Goal: Transaction & Acquisition: Purchase product/service

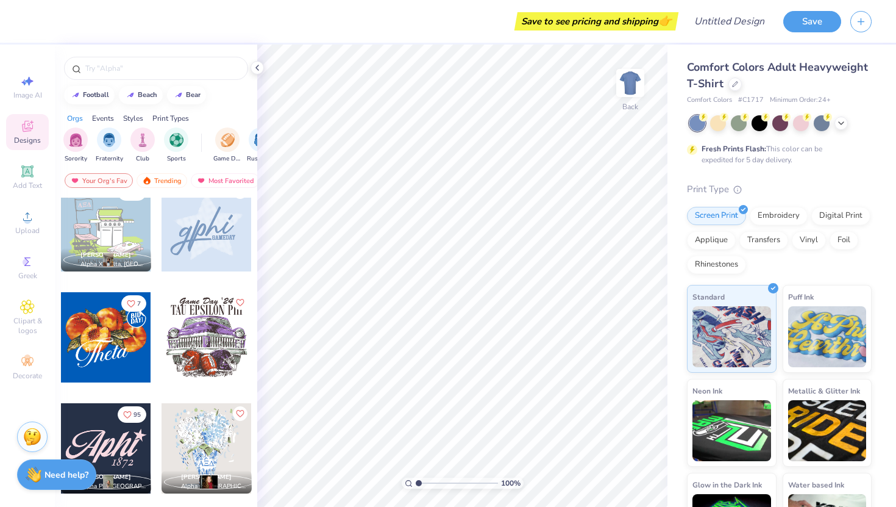
scroll to position [796, 0]
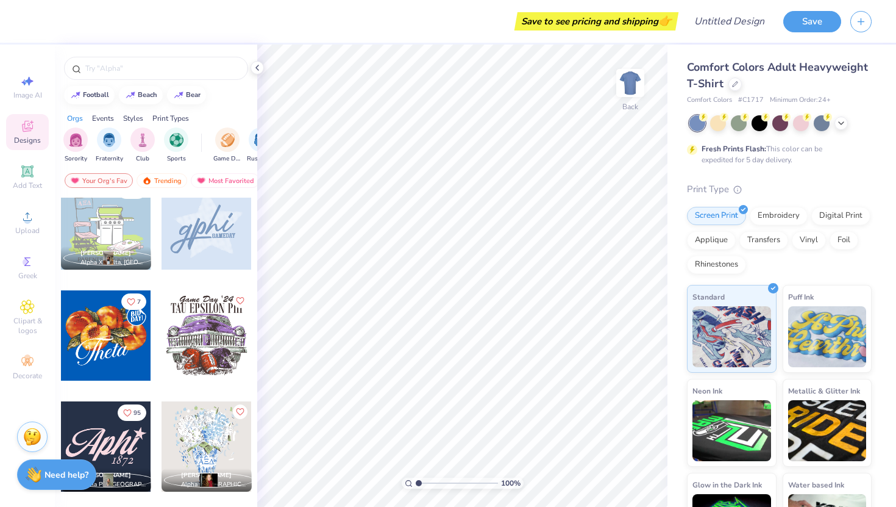
click at [143, 117] on div "Styles" at bounding box center [133, 118] width 20 height 11
click at [732, 84] on icon at bounding box center [735, 83] width 6 height 6
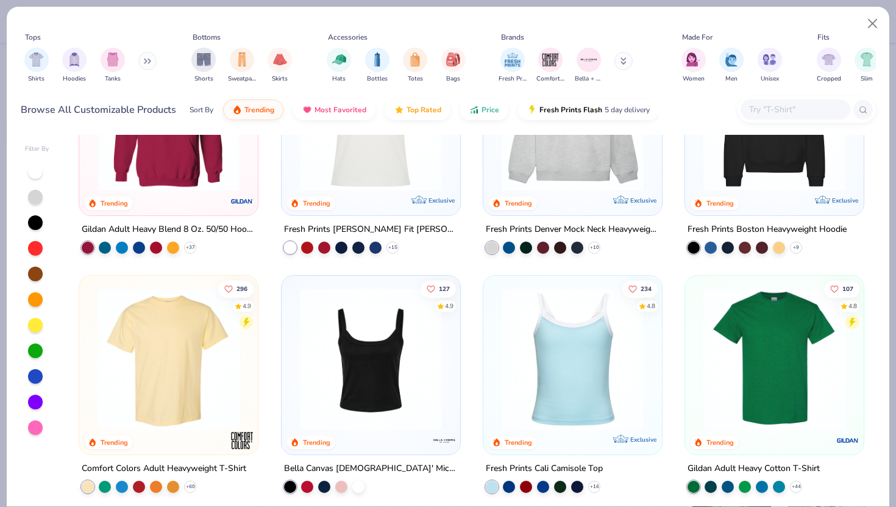
scroll to position [107, 0]
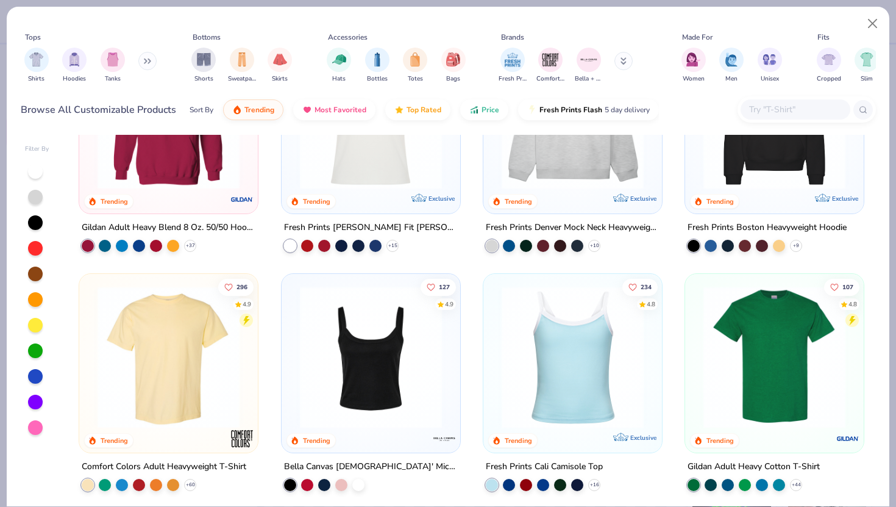
click at [386, 346] on img at bounding box center [371, 357] width 154 height 142
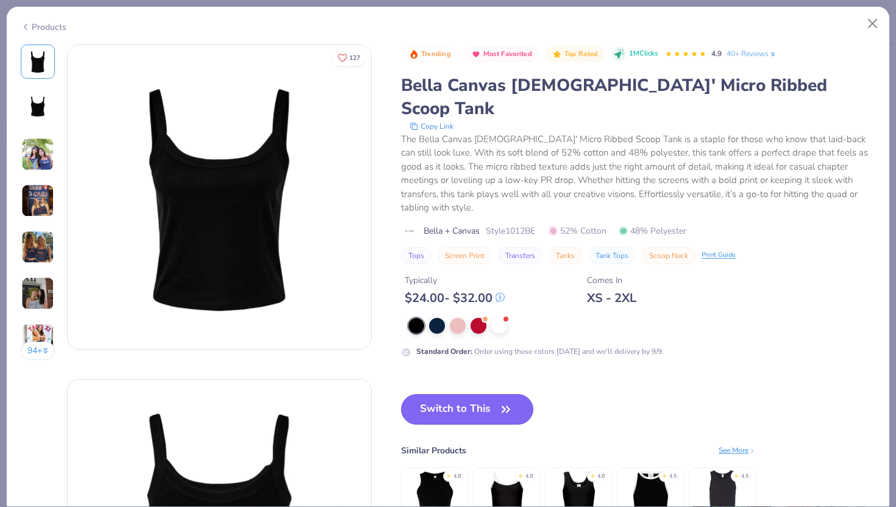
click at [487, 394] on button "Switch to This" at bounding box center [467, 409] width 132 height 30
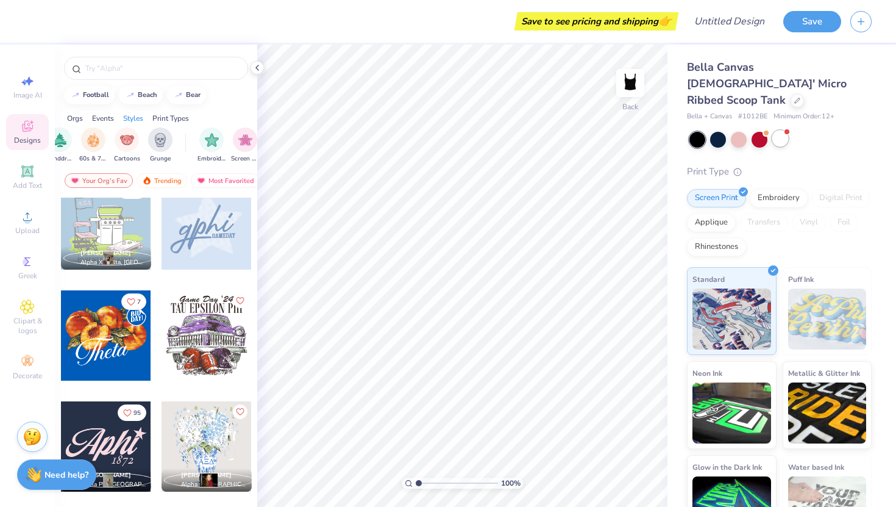
click at [781, 131] on div at bounding box center [781, 139] width 16 height 16
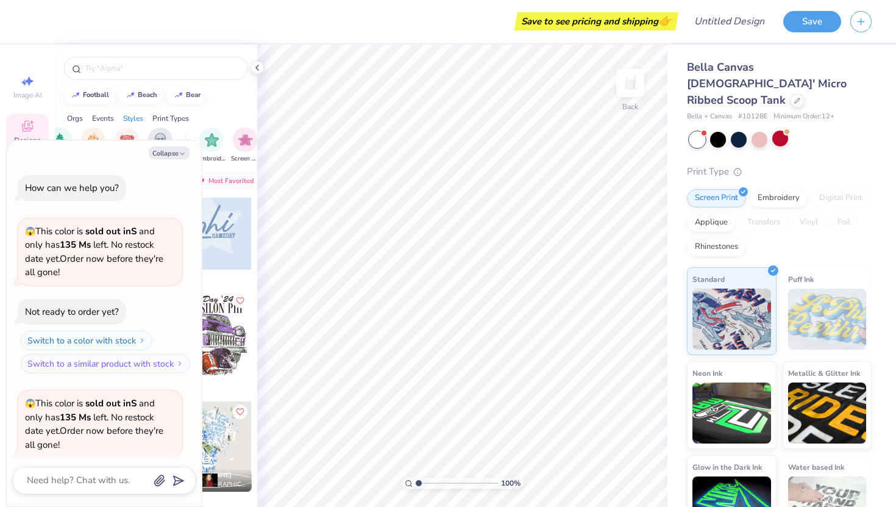
scroll to position [95, 0]
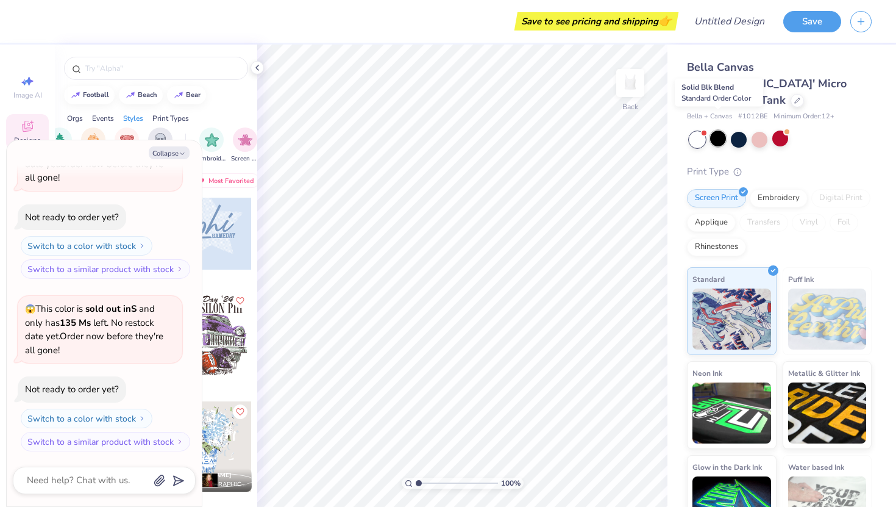
click at [721, 131] on div at bounding box center [718, 139] width 16 height 16
type textarea "x"
